Goal: Task Accomplishment & Management: Complete application form

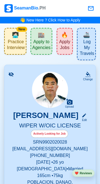
click at [40, 43] on span "Apply to Agencies" at bounding box center [41, 45] width 18 height 13
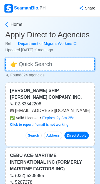
click at [61, 62] on input at bounding box center [50, 64] width 90 height 13
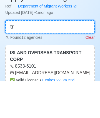
type input "t"
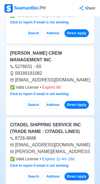
scroll to position [271, 0]
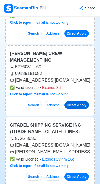
click at [79, 101] on link "Direct Apply" at bounding box center [77, 105] width 24 height 8
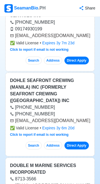
scroll to position [1342, 0]
